Goal: Transaction & Acquisition: Download file/media

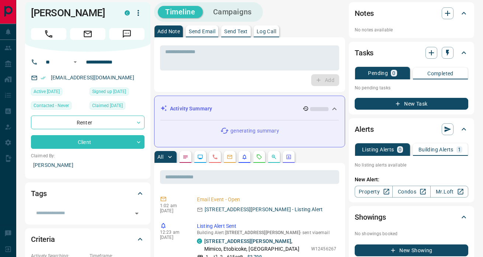
scroll to position [11, 0]
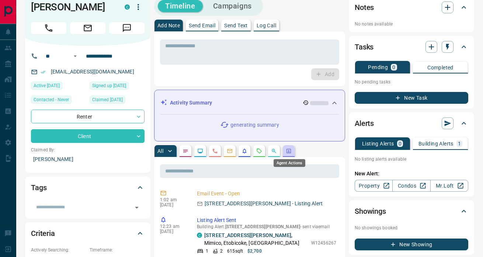
click at [288, 150] on icon "Agent Actions" at bounding box center [289, 151] width 6 height 6
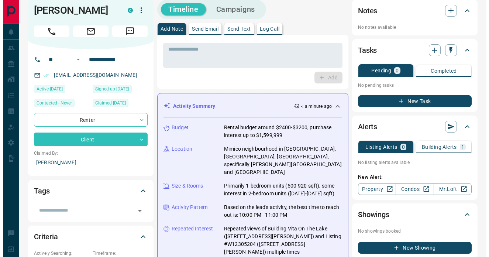
scroll to position [0, 0]
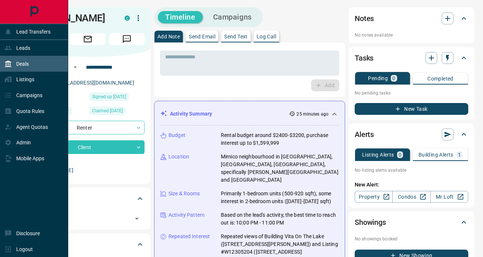
click at [11, 66] on icon at bounding box center [7, 63] width 7 height 7
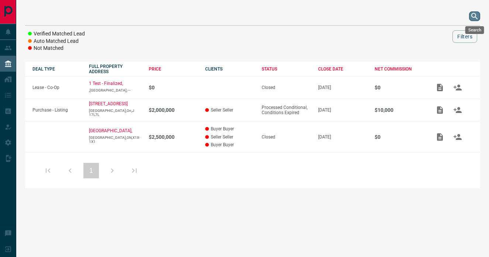
click at [477, 15] on icon "search button" at bounding box center [474, 16] width 9 height 9
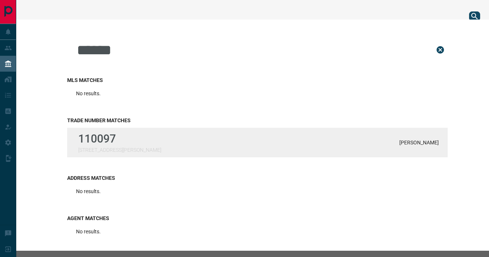
type input "******"
click at [178, 131] on div "110097 [STREET_ADDRESS][PERSON_NAME] [PERSON_NAME]" at bounding box center [257, 143] width 380 height 30
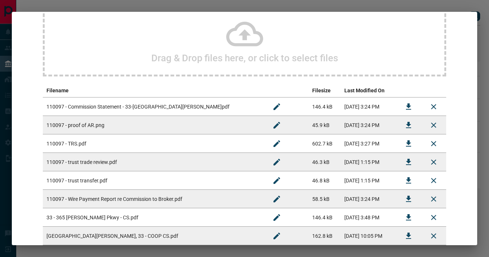
scroll to position [103, 0]
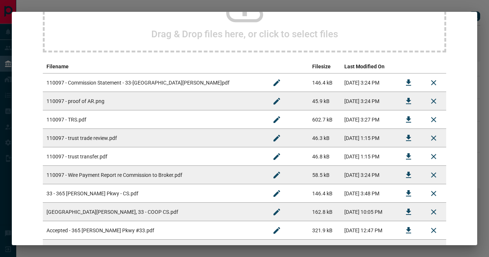
click at [209, 87] on td "110097 - Commission Statement - 33-[GEOGRAPHIC_DATA][PERSON_NAME]pdf" at bounding box center [153, 82] width 221 height 18
click at [406, 82] on icon "Download" at bounding box center [408, 82] width 5 height 6
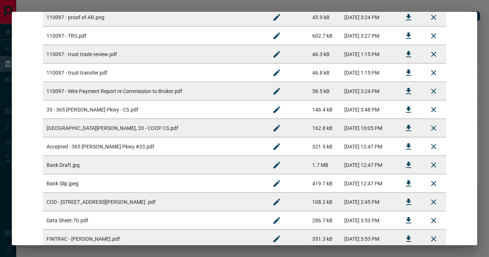
scroll to position [186, 0]
click at [406, 128] on icon "Download" at bounding box center [408, 128] width 5 height 6
